Goal: Task Accomplishment & Management: Manage account settings

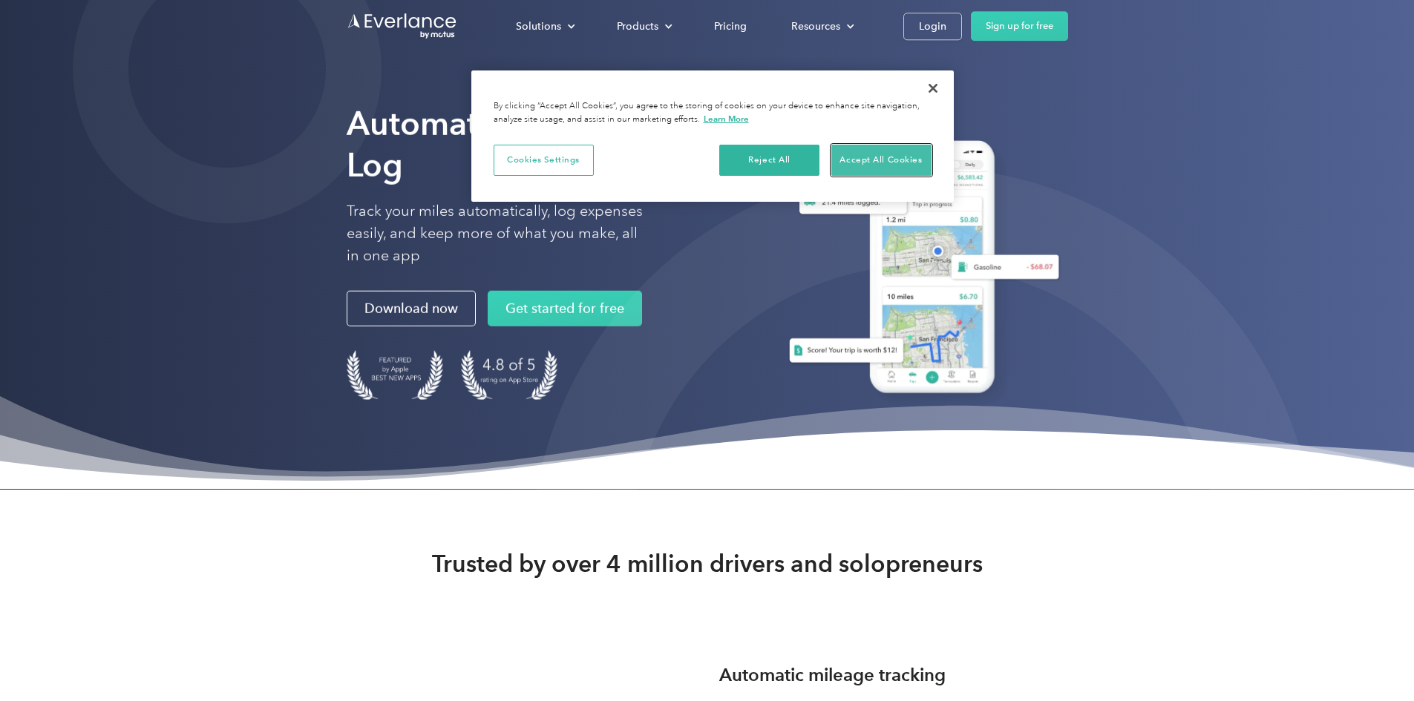
click at [874, 160] on button "Accept All Cookies" at bounding box center [881, 160] width 100 height 31
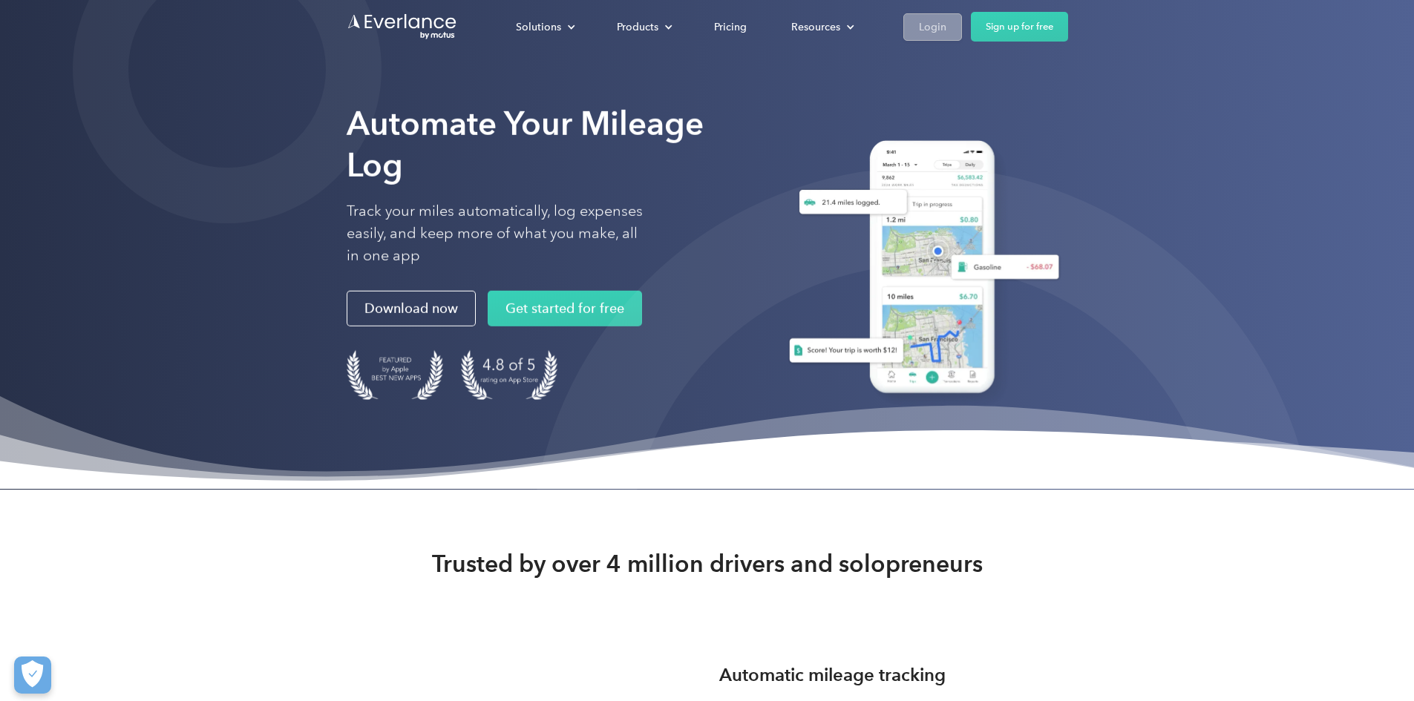
click at [946, 28] on div "Login" at bounding box center [932, 27] width 27 height 19
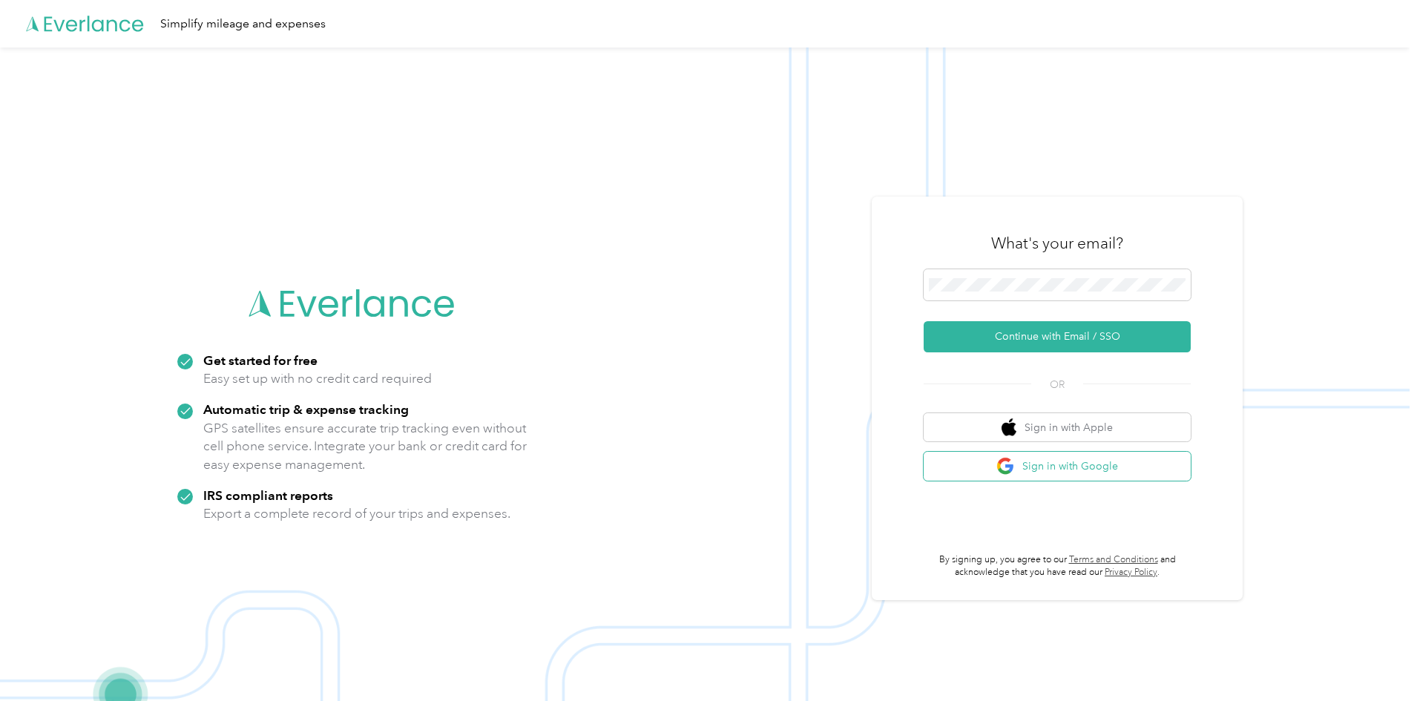
click at [1102, 463] on button "Sign in with Google" at bounding box center [1057, 466] width 267 height 29
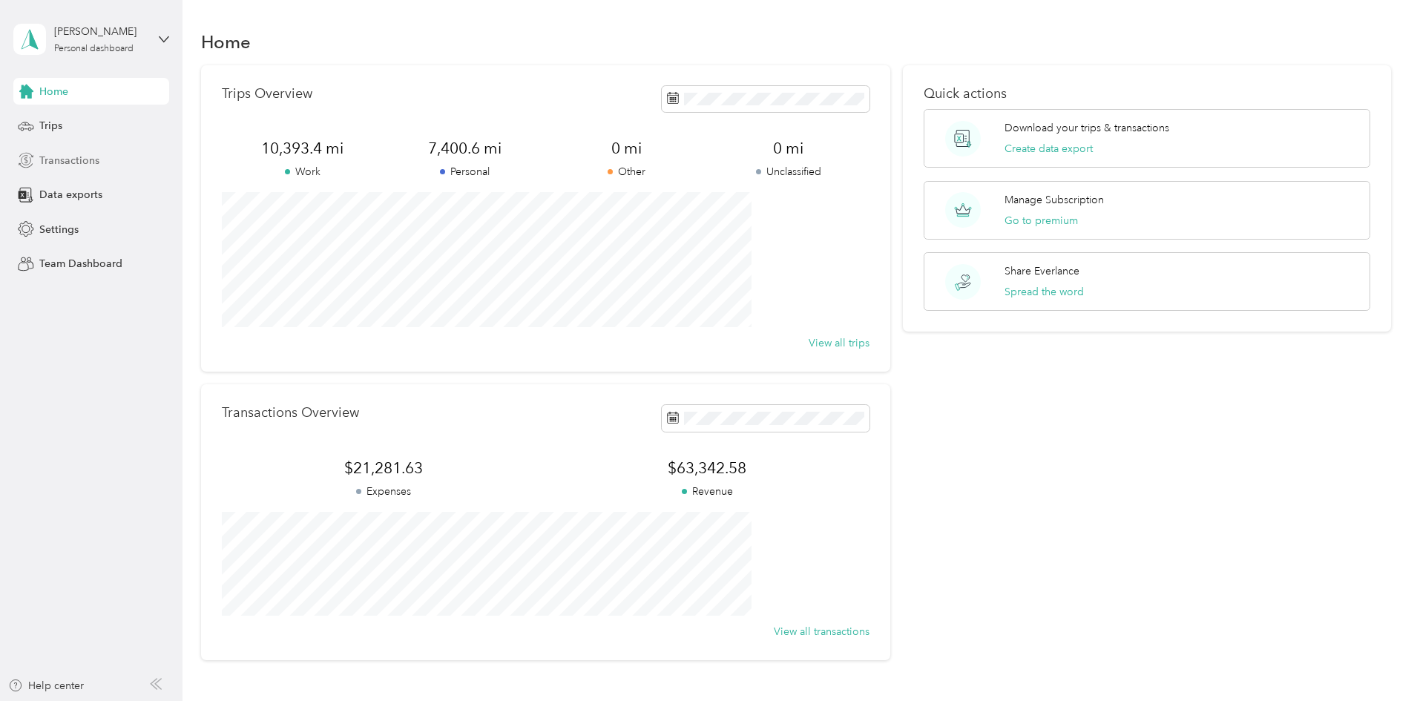
click at [73, 157] on span "Transactions" at bounding box center [69, 161] width 60 height 16
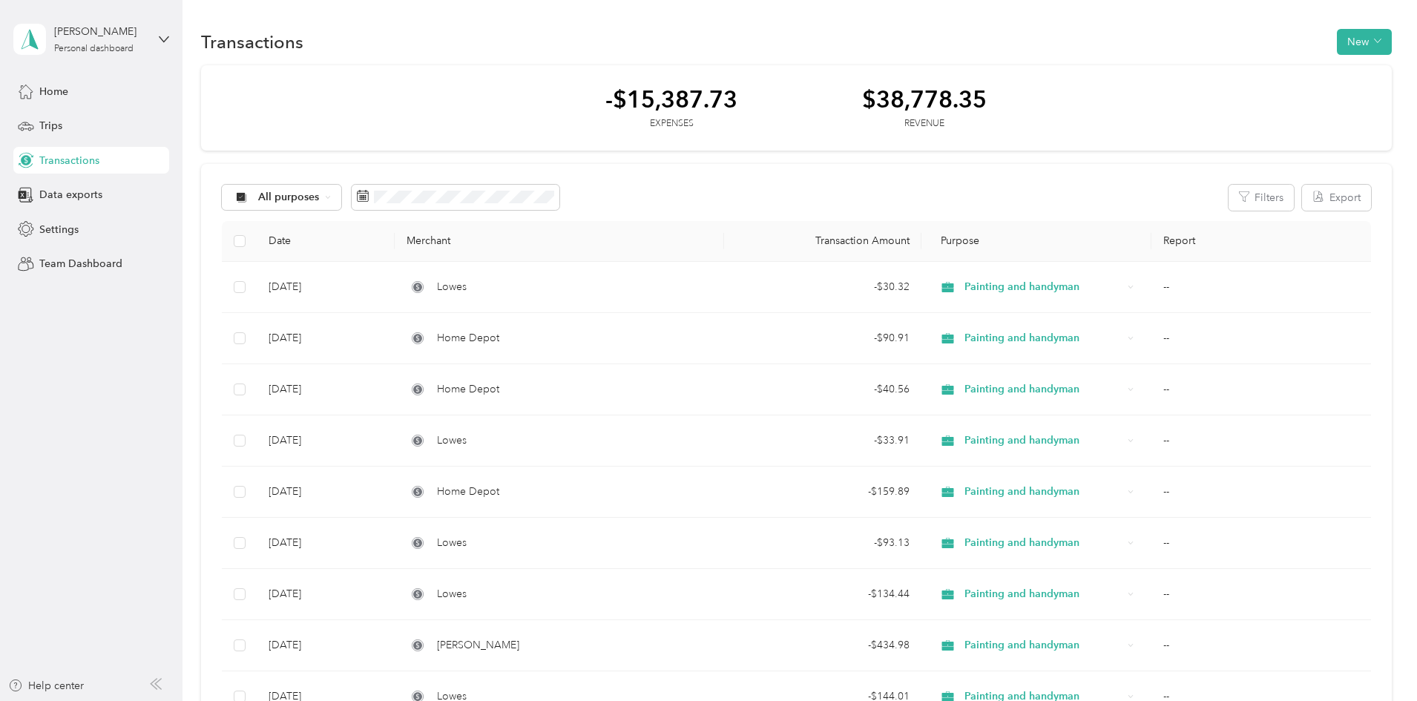
click at [871, 186] on div "All purposes Filters Export" at bounding box center [797, 198] width 1150 height 26
